Goal: Information Seeking & Learning: Learn about a topic

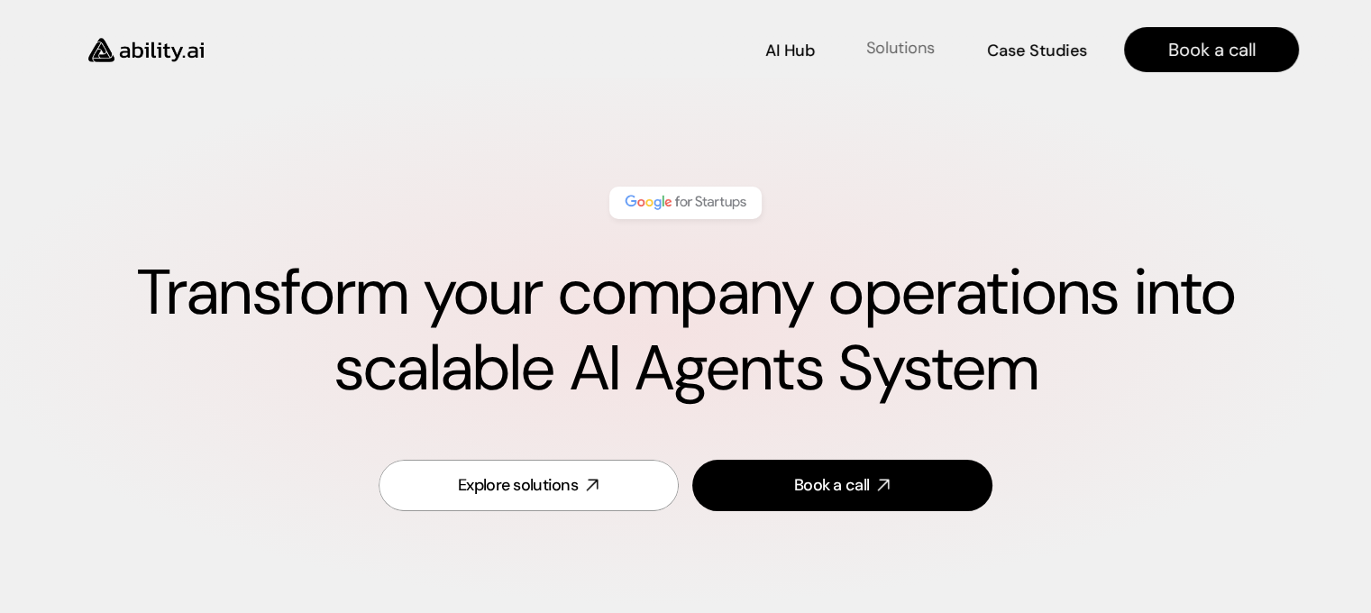
click at [914, 44] on p "Solutions" at bounding box center [900, 48] width 68 height 23
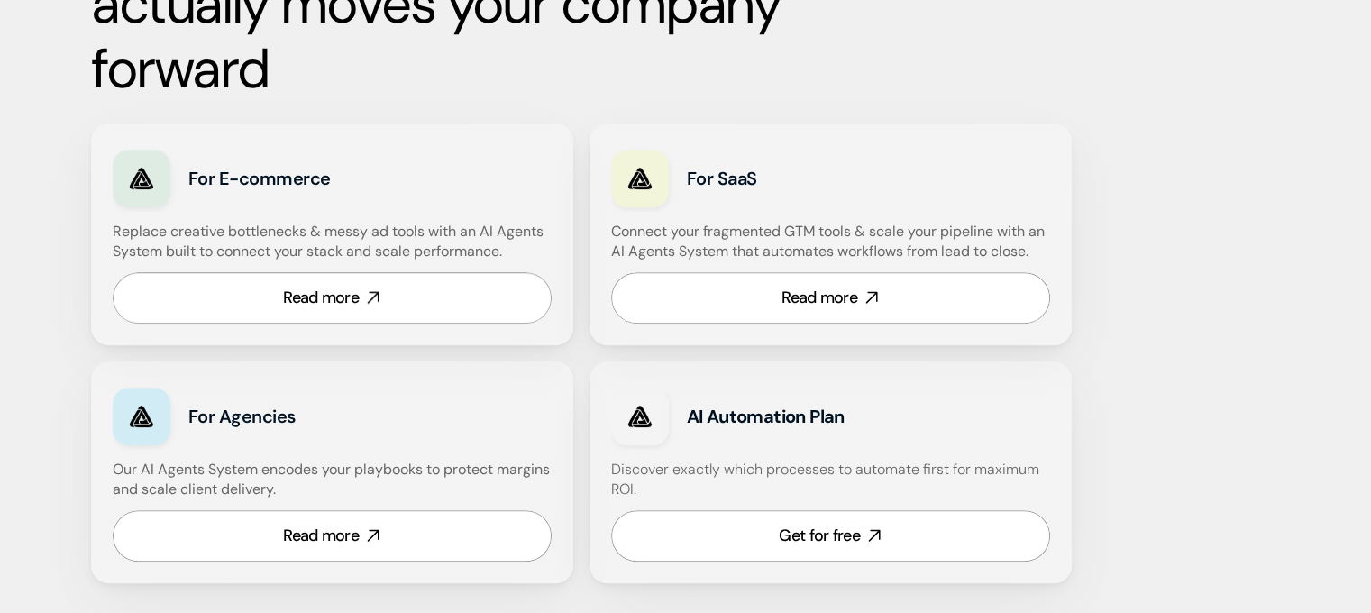
scroll to position [1109, 0]
click at [309, 297] on div "Read more" at bounding box center [321, 297] width 76 height 23
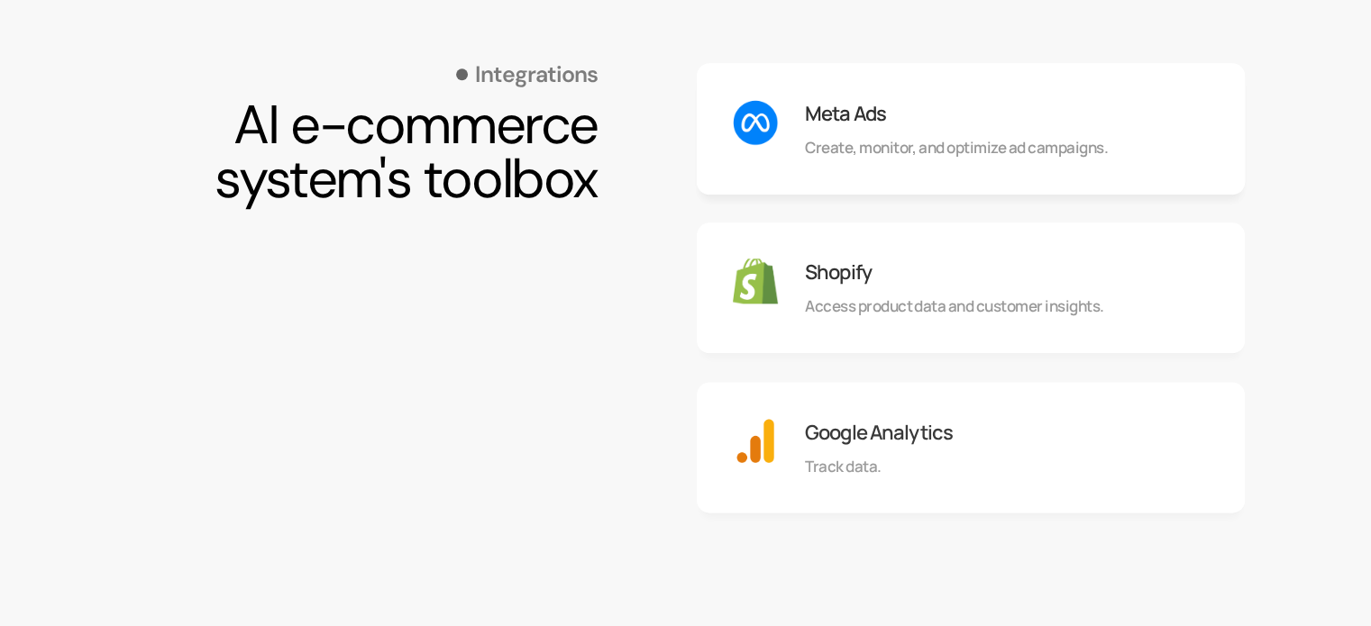
scroll to position [1802, 0]
click at [816, 287] on div "Shopify Access product data and customer insights." at bounding box center [891, 284] width 172 height 59
click at [771, 283] on img at bounding box center [755, 277] width 45 height 45
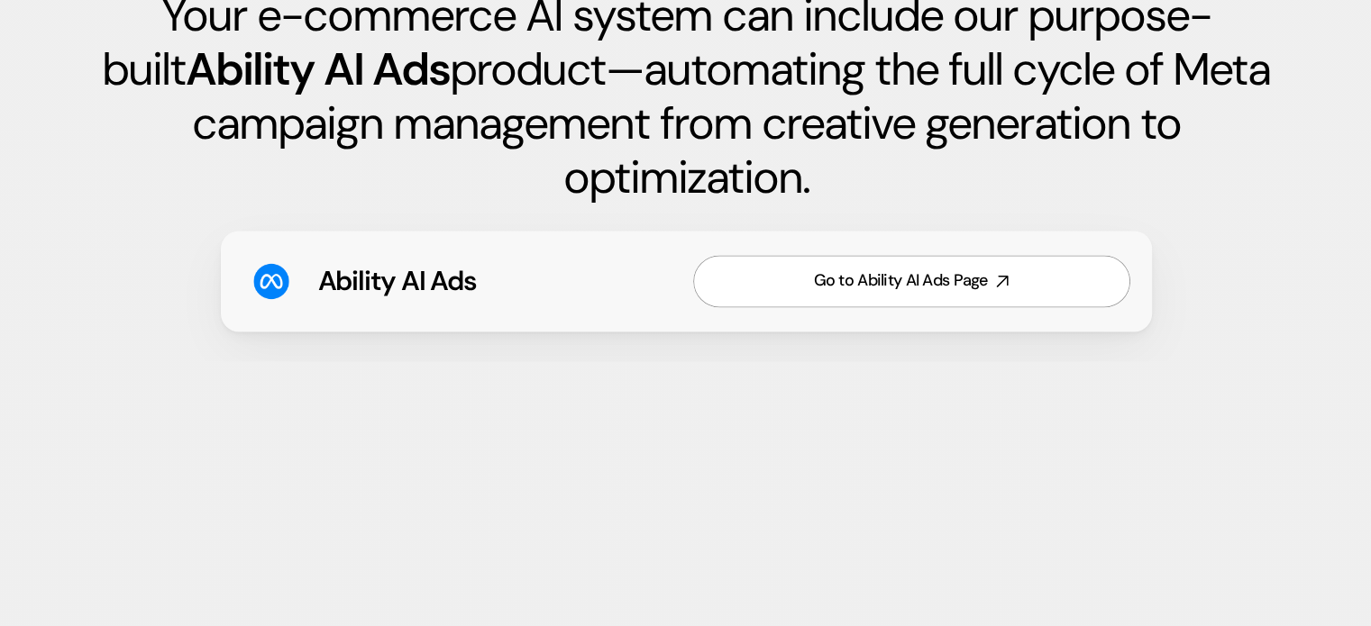
scroll to position [2794, 0]
click at [926, 269] on div "Go to Ability AI Ads Page" at bounding box center [900, 280] width 174 height 23
